Goal: Transaction & Acquisition: Purchase product/service

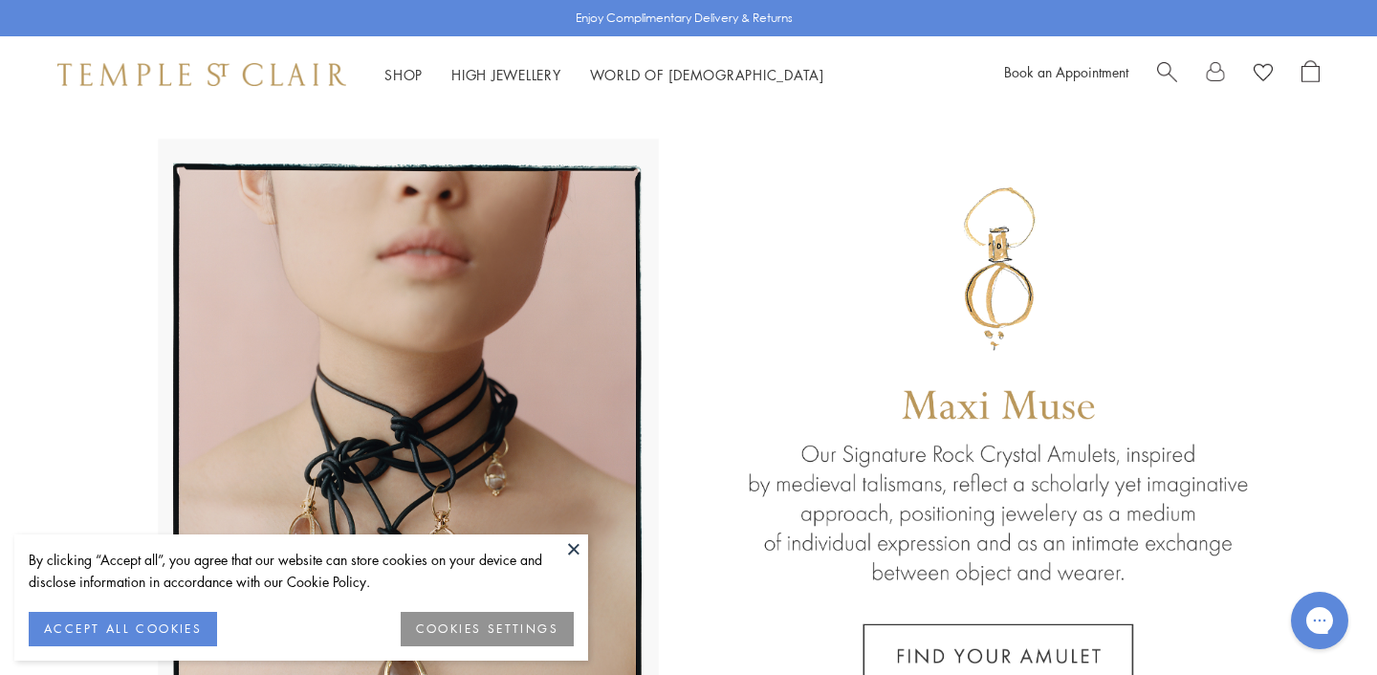
click at [89, 635] on button "ACCEPT ALL COOKIES" at bounding box center [123, 629] width 188 height 34
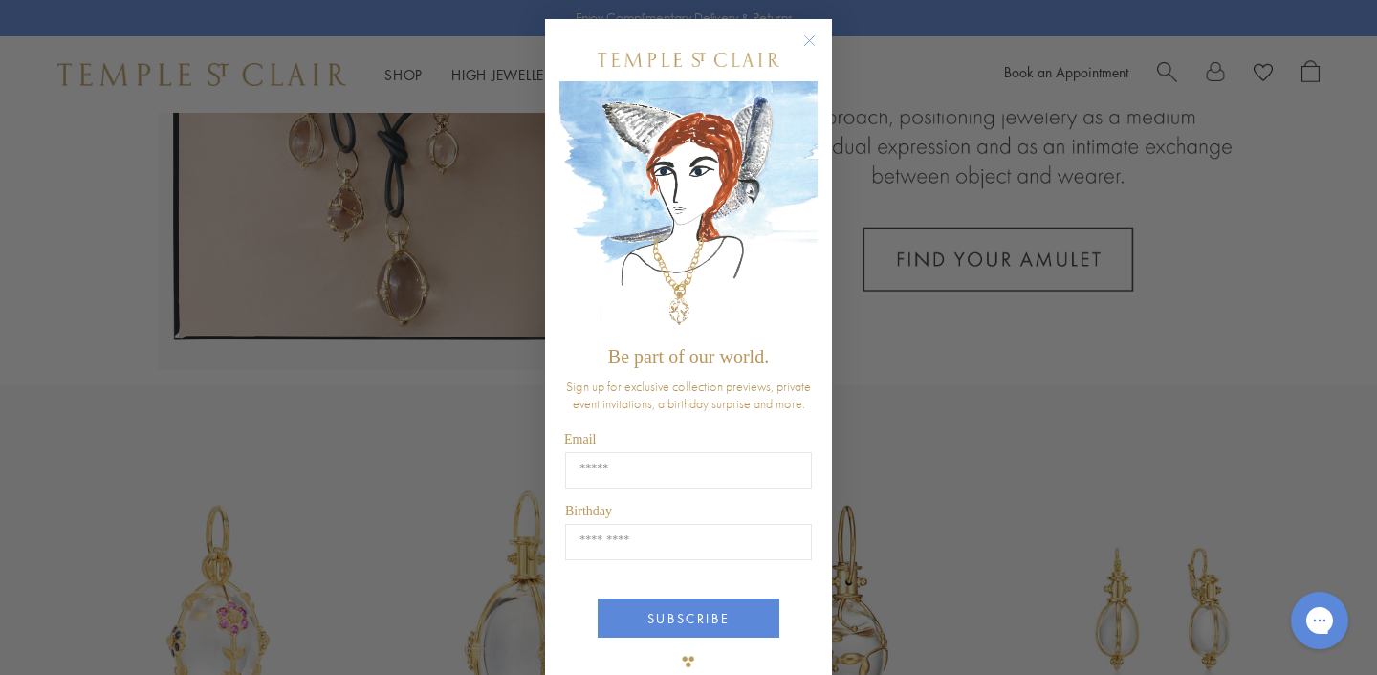
scroll to position [401, 0]
click at [806, 36] on circle "Close dialog" at bounding box center [809, 41] width 23 height 23
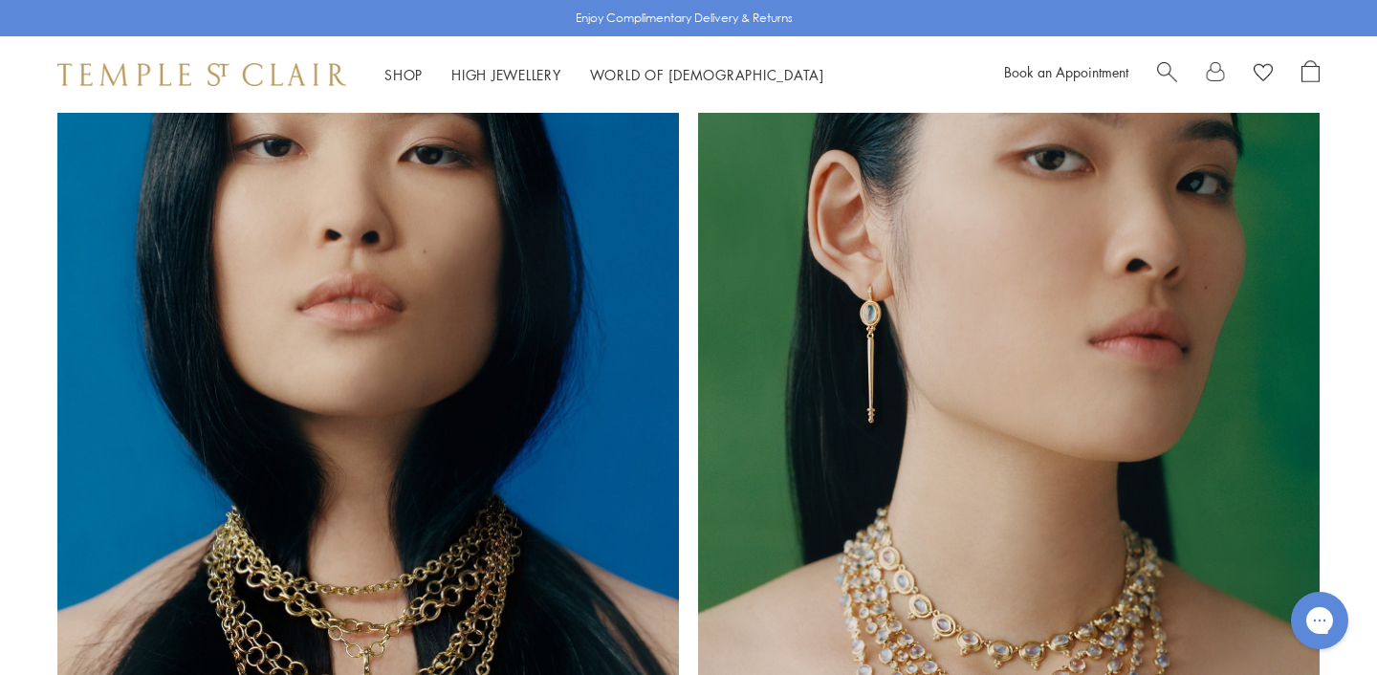
scroll to position [1343, 0]
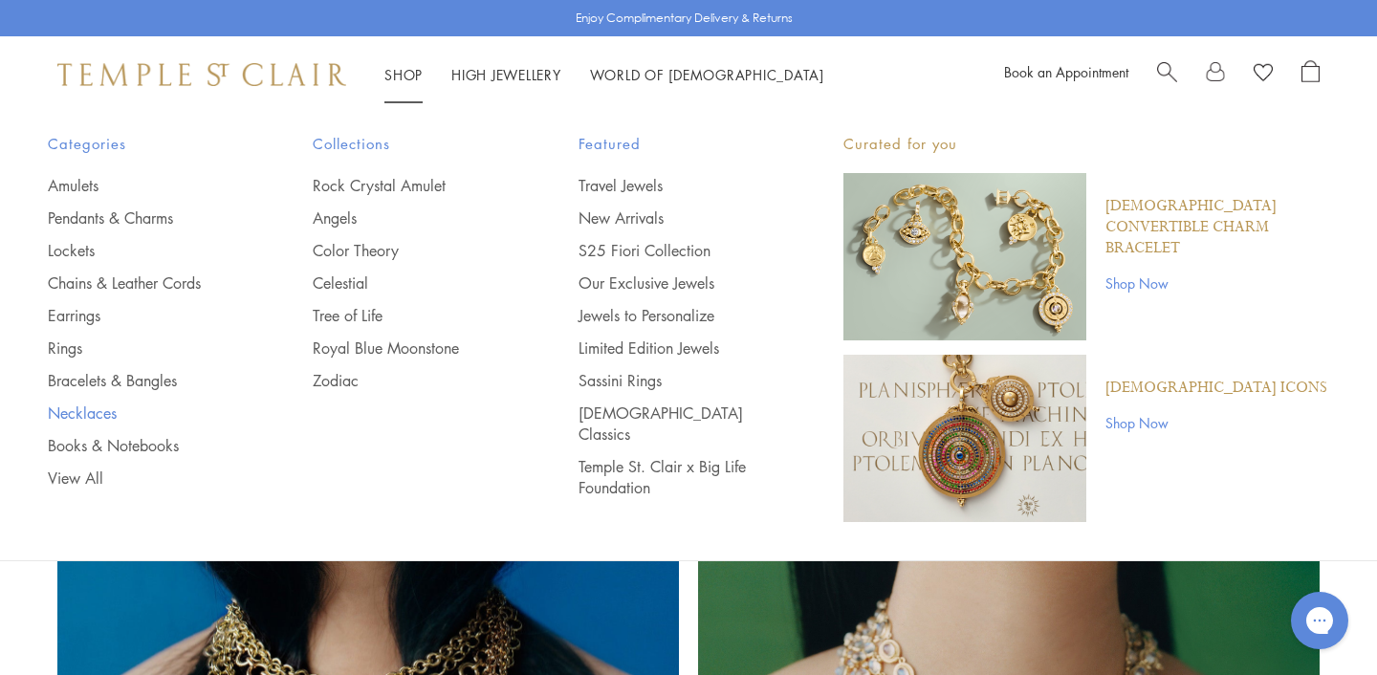
click at [86, 415] on link "Necklaces" at bounding box center [142, 413] width 188 height 21
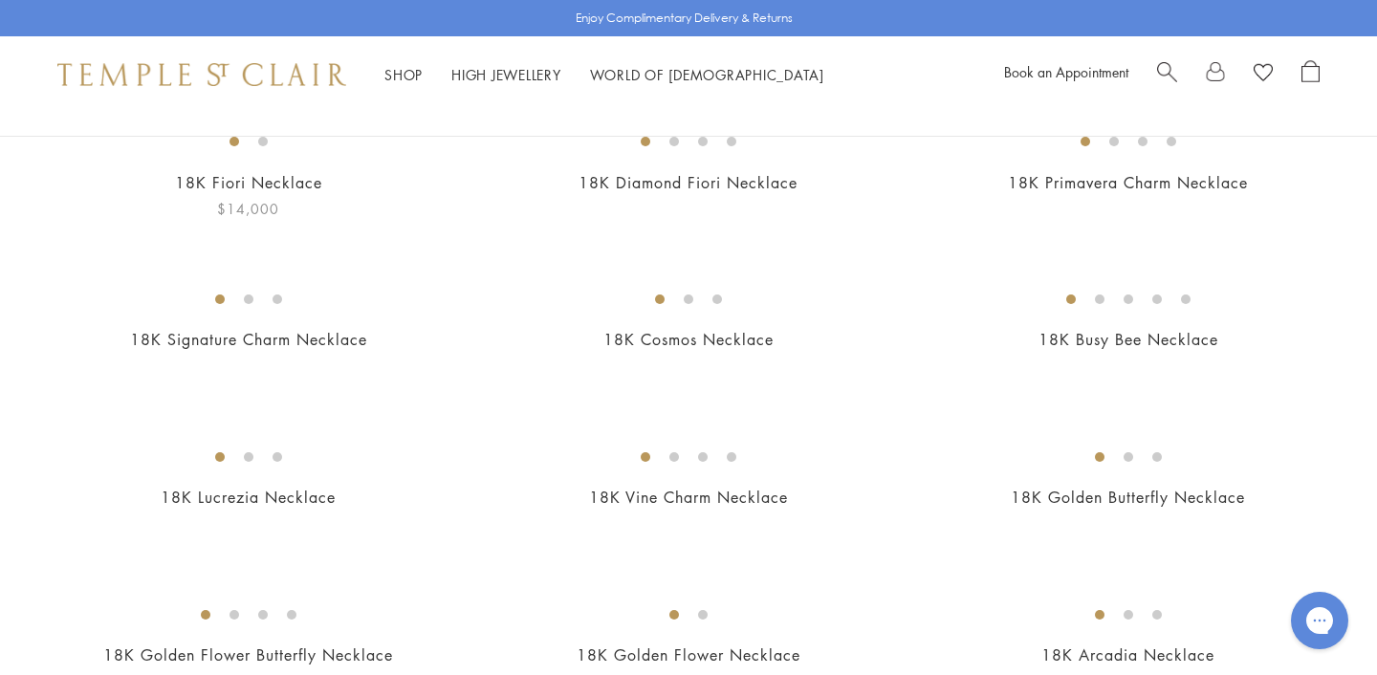
scroll to position [234, 0]
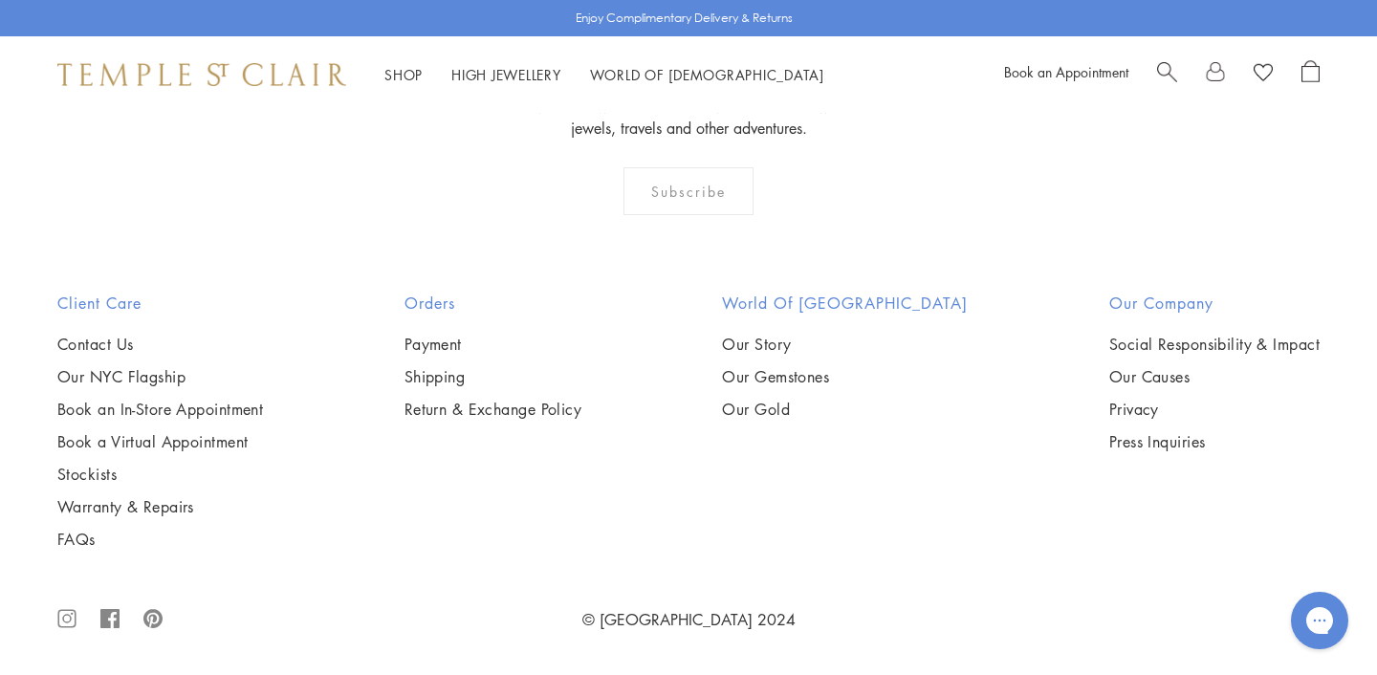
scroll to position [8208, 0]
click at [0, 0] on img at bounding box center [0, 0] width 0 height 0
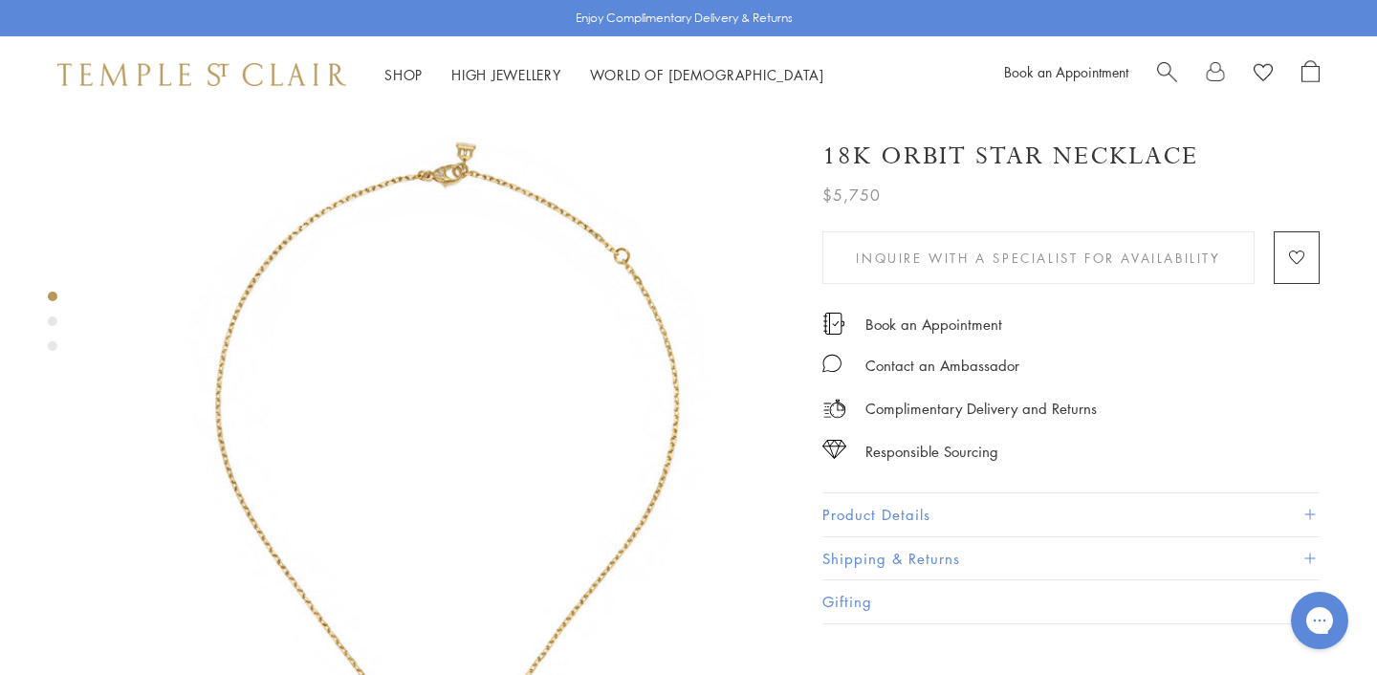
scroll to position [1, 0]
click at [52, 317] on div "Product gallery navigation" at bounding box center [53, 322] width 10 height 10
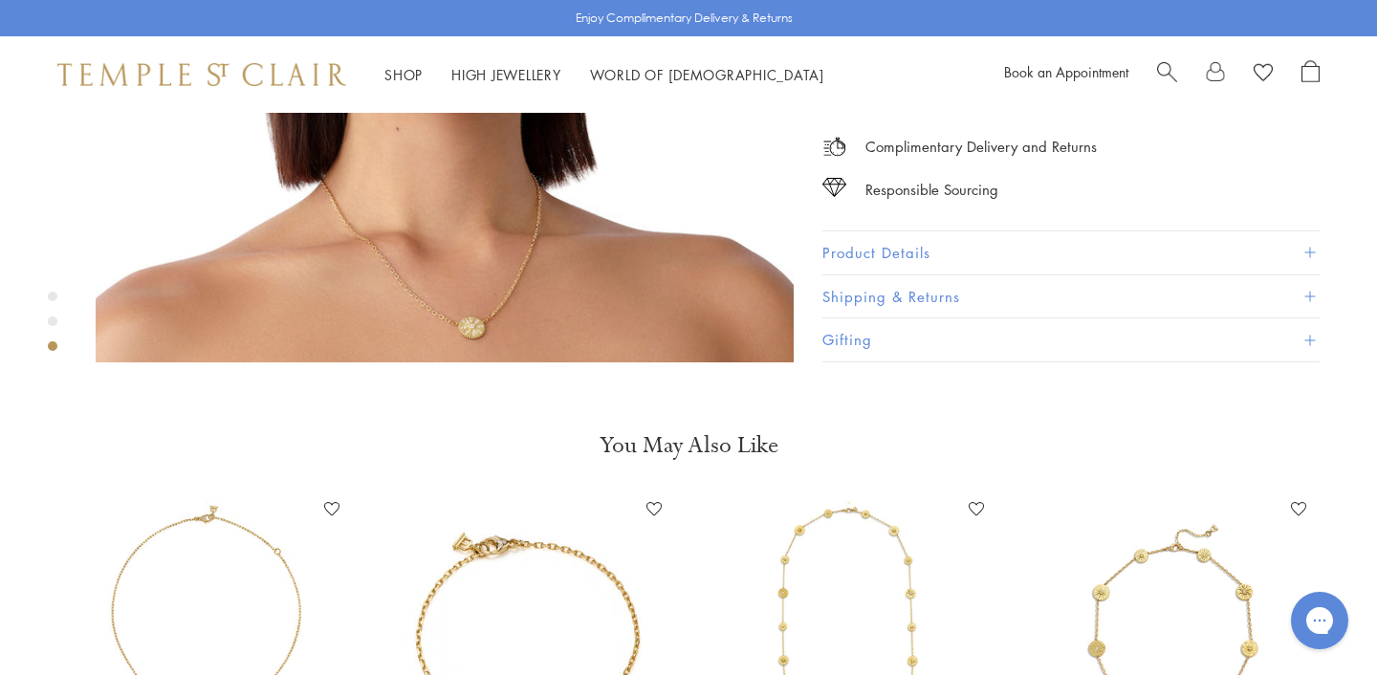
scroll to position [1523, 0]
